Goal: Task Accomplishment & Management: Manage account settings

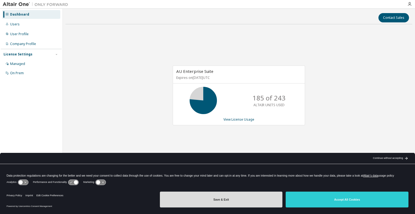
click at [225, 200] on button "Save & Exit" at bounding box center [221, 199] width 123 height 16
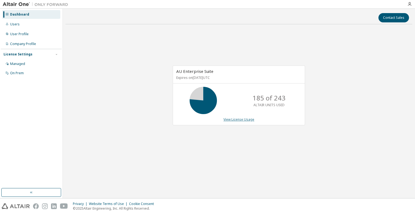
click at [241, 119] on link "View License Usage" at bounding box center [238, 119] width 31 height 5
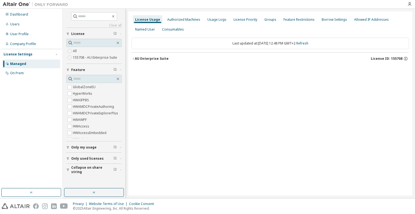
click at [132, 58] on icon "button" at bounding box center [132, 58] width 3 height 3
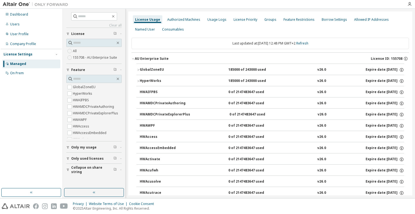
click at [137, 69] on icon "button" at bounding box center [137, 69] width 3 height 3
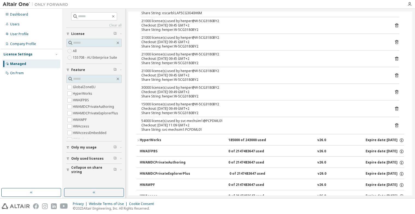
scroll to position [518, 0]
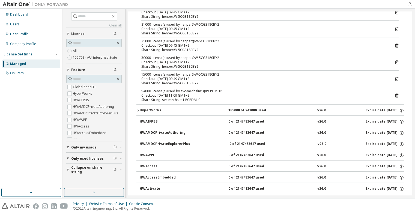
click at [137, 110] on icon "button" at bounding box center [137, 110] width 3 height 3
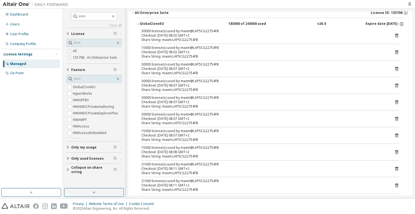
scroll to position [0, 0]
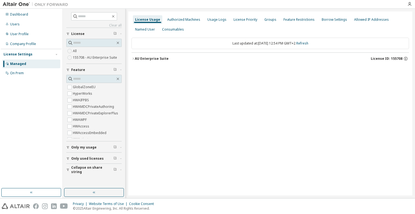
click at [134, 57] on icon "button" at bounding box center [132, 58] width 3 height 3
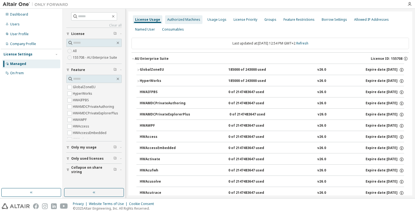
click at [188, 21] on div "Authorized Machines" at bounding box center [183, 19] width 33 height 4
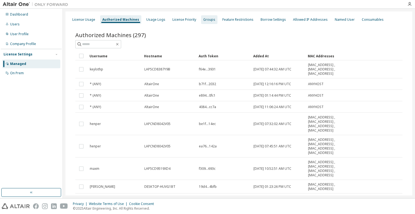
drag, startPoint x: 204, startPoint y: 22, endPoint x: 184, endPoint y: 21, distance: 19.6
click at [204, 21] on div "Groups" at bounding box center [209, 19] width 12 height 4
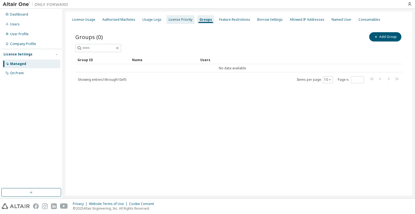
click at [173, 21] on div "License Priority" at bounding box center [180, 19] width 24 height 4
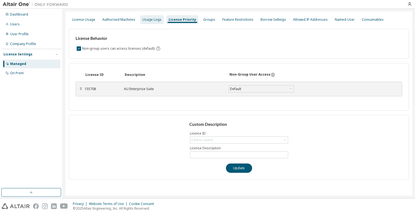
click at [152, 19] on div "Usage Logs" at bounding box center [151, 19] width 19 height 4
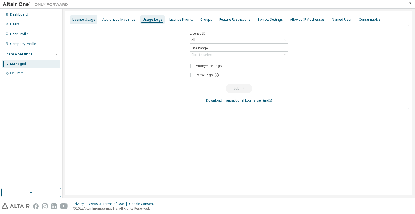
click at [80, 20] on div "License Usage" at bounding box center [83, 19] width 23 height 4
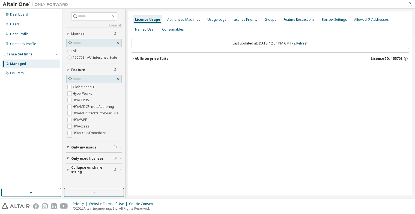
click at [130, 59] on div "License Usage Authorized Machines Usage Logs License Priority Groups Feature Re…" at bounding box center [270, 103] width 284 height 184
click at [133, 58] on icon "button" at bounding box center [132, 58] width 3 height 3
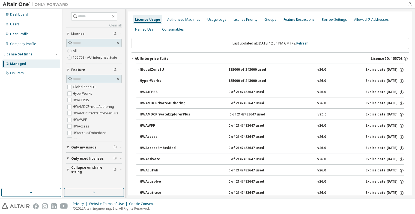
click at [137, 69] on icon "button" at bounding box center [137, 69] width 3 height 3
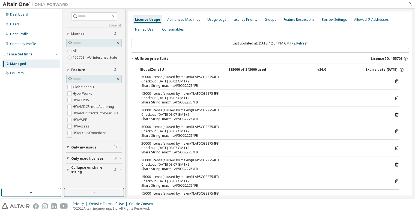
click at [137, 69] on icon "button" at bounding box center [137, 69] width 3 height 3
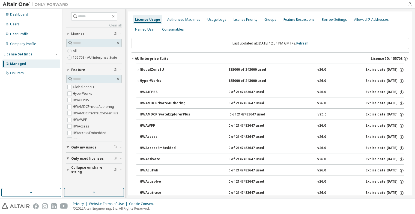
click at [137, 80] on icon "button" at bounding box center [137, 80] width 3 height 3
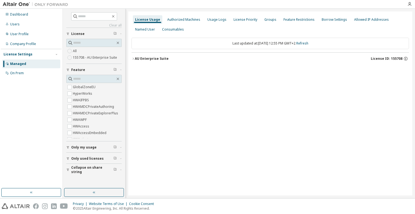
click at [132, 58] on icon "button" at bounding box center [132, 58] width 3 height 3
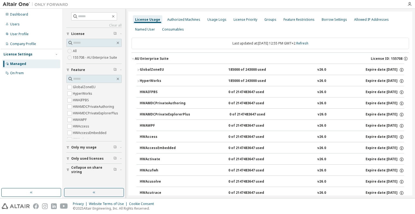
click at [137, 80] on icon "button" at bounding box center [137, 80] width 3 height 3
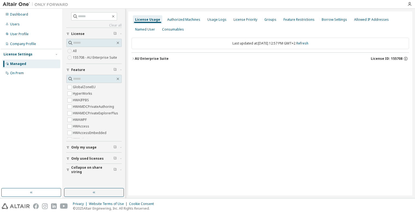
click at [133, 58] on icon "button" at bounding box center [132, 58] width 3 height 3
click at [133, 58] on icon "button" at bounding box center [133, 59] width 1 height 2
click at [86, 146] on span "Only my usage" at bounding box center [83, 147] width 25 height 4
click at [132, 58] on icon "button" at bounding box center [132, 58] width 3 height 3
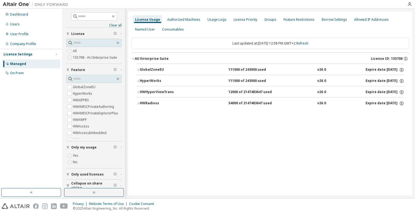
click at [138, 69] on icon "button" at bounding box center [137, 70] width 1 height 2
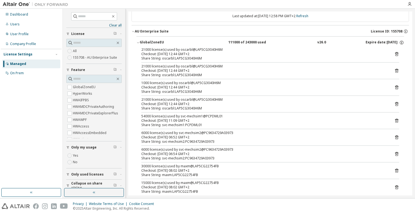
scroll to position [6, 0]
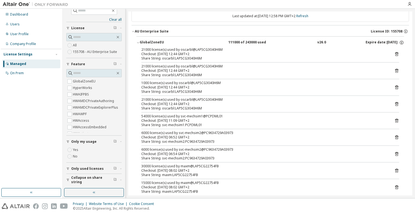
click at [76, 168] on span "Only used licenses" at bounding box center [87, 168] width 32 height 4
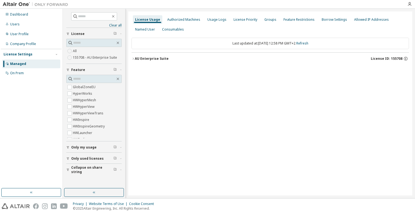
scroll to position [0, 0]
click at [132, 58] on icon "button" at bounding box center [132, 58] width 3 height 3
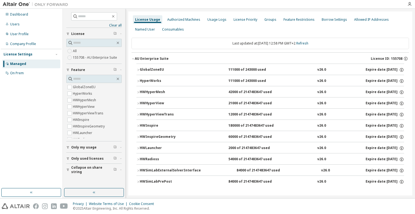
click at [138, 169] on icon "button" at bounding box center [137, 170] width 3 height 3
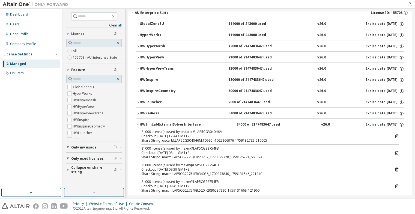
scroll to position [55, 0]
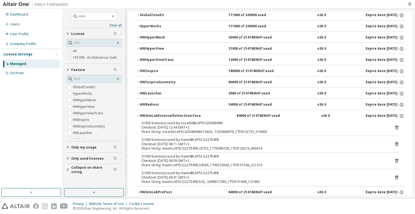
click at [139, 116] on icon "button" at bounding box center [137, 115] width 3 height 3
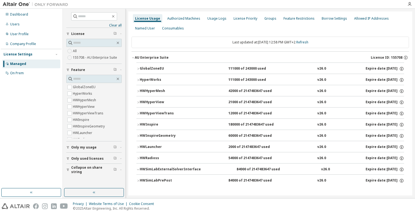
scroll to position [1, 0]
click at [137, 158] on icon "button" at bounding box center [137, 158] width 3 height 3
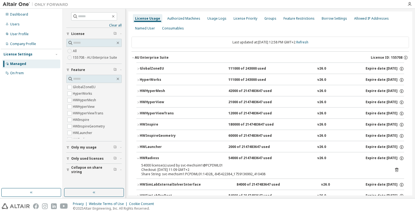
click at [137, 158] on icon "button" at bounding box center [137, 158] width 3 height 3
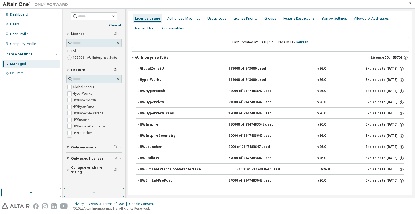
click at [136, 147] on icon "button" at bounding box center [137, 146] width 3 height 3
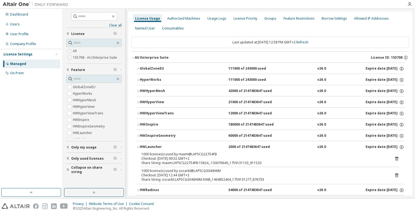
click at [136, 147] on icon "button" at bounding box center [137, 146] width 3 height 3
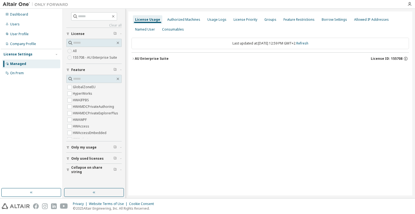
click at [78, 158] on span "Only used licenses" at bounding box center [87, 158] width 32 height 4
click at [134, 58] on icon "button" at bounding box center [132, 58] width 3 height 3
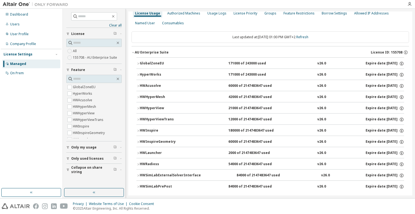
scroll to position [12, 0]
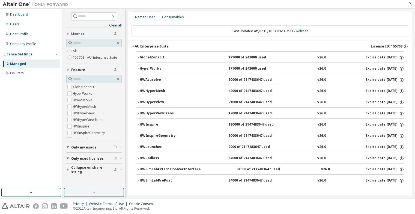
click at [137, 79] on icon "button" at bounding box center [137, 79] width 3 height 3
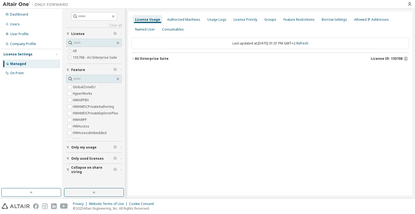
click at [133, 59] on icon "button" at bounding box center [132, 58] width 3 height 3
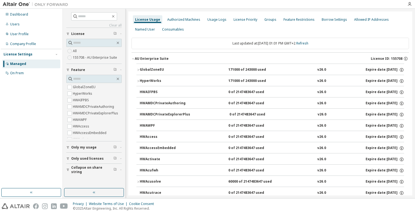
click at [75, 157] on span "Only used licenses" at bounding box center [87, 158] width 32 height 4
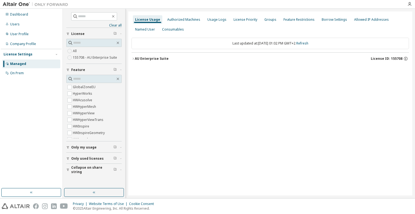
click at [154, 58] on div "AU Enterprise Suite" at bounding box center [152, 58] width 34 height 4
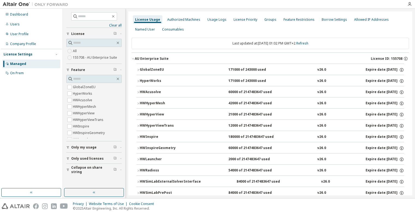
click at [149, 169] on div "HWRadioss" at bounding box center [164, 170] width 49 height 5
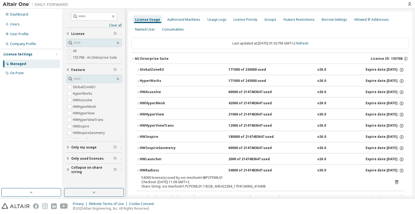
scroll to position [27, 0]
